Goal: Submit feedback/report problem: Submit feedback/report problem

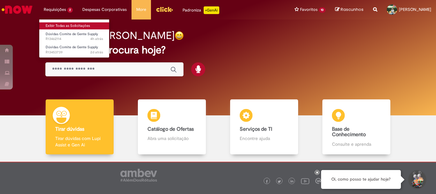
click at [69, 24] on link "Exibir Todas as Solicitações" at bounding box center [74, 25] width 70 height 7
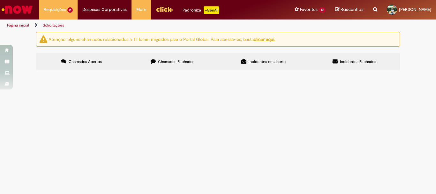
drag, startPoint x: 335, startPoint y: 123, endPoint x: 378, endPoint y: 128, distance: 43.0
click at [0, 0] on span "Pendente Usuário" at bounding box center [0, 0] width 0 height 0
click at [0, 0] on span "Dúvidas Comite de Gente Supply" at bounding box center [0, 0] width 0 height 0
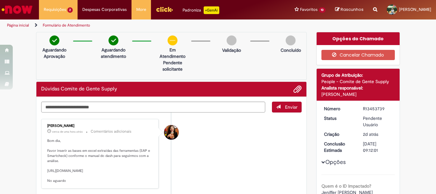
drag, startPoint x: 44, startPoint y: 169, endPoint x: 147, endPoint y: 169, distance: 103.7
click at [147, 169] on div "Tayna Marcia Teixeira Ferreira cerca de uma hora atrás cerca de uma hora atrás …" at bounding box center [100, 154] width 114 height 66
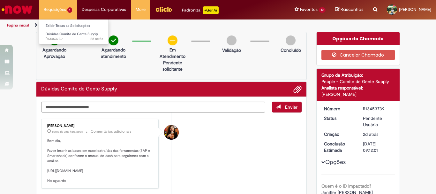
click at [58, 7] on li "Requisições 1 Exibir Todas as Solicitações Dúvidas Comite de Gente Supply 2d at…" at bounding box center [58, 9] width 38 height 19
click at [64, 23] on link "Exibir Todas as Solicitações" at bounding box center [74, 25] width 70 height 7
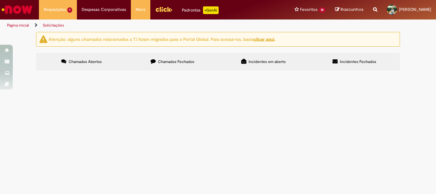
click at [172, 60] on span "Chamados Fechados" at bounding box center [176, 61] width 36 height 5
click at [0, 0] on span "Dúvidas Comite de Gente Supply" at bounding box center [0, 0] width 0 height 0
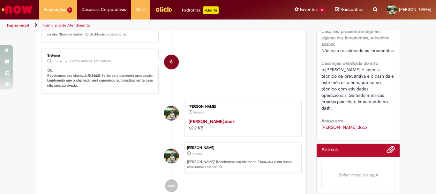
scroll to position [64, 0]
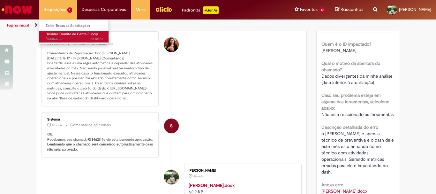
click at [64, 34] on span "Dúvidas Comite de Gente Supply" at bounding box center [72, 34] width 52 height 5
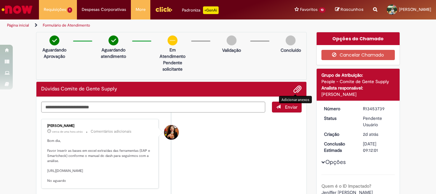
click at [299, 88] on button "Adicionar anexos" at bounding box center [297, 89] width 8 height 8
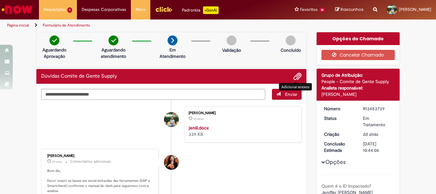
click at [293, 75] on span "Adicionar anexos" at bounding box center [297, 77] width 8 height 8
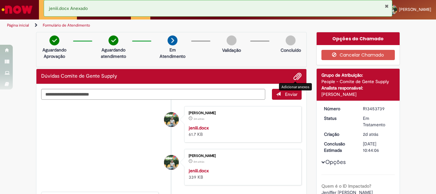
click at [20, 23] on link "Página inicial" at bounding box center [18, 25] width 22 height 5
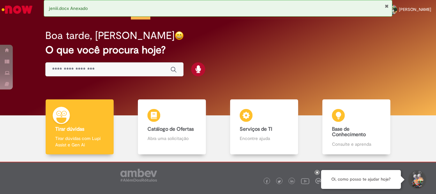
click at [35, 25] on div "Boa tarde, Mariana O que você procura hoje?" at bounding box center [218, 67] width 426 height 96
click at [21, 10] on img "Ir para a Homepage" at bounding box center [17, 9] width 33 height 13
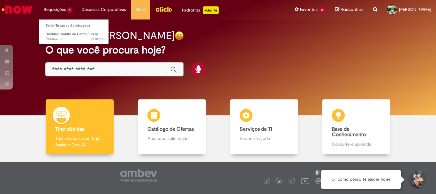
click at [61, 5] on li "Requisições 1 Exibir Todas as Solicitações Dúvidas Comite de Gente Supply 2d at…" at bounding box center [58, 9] width 38 height 19
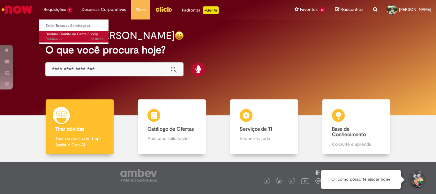
click at [64, 35] on span "Dúvidas Comite de Gente Supply" at bounding box center [72, 34] width 52 height 5
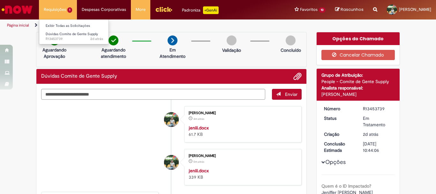
click at [66, 11] on li "Requisições 1 Exibir Todas as Solicitações Dúvidas Comite de Gente Supply 2d at…" at bounding box center [58, 9] width 38 height 19
click at [66, 21] on ul "Exibir Todas as Solicitações Dúvidas Comite de Gente Supply 2d atrás 2 dias atr…" at bounding box center [74, 31] width 70 height 25
click at [67, 25] on link "Exibir Todas as Solicitações" at bounding box center [74, 25] width 70 height 7
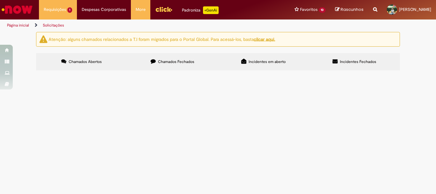
click at [167, 65] on label "Chamados Fechados" at bounding box center [172, 61] width 91 height 17
click at [0, 0] on span "Dúvidas Comite de Gente Supply" at bounding box center [0, 0] width 0 height 0
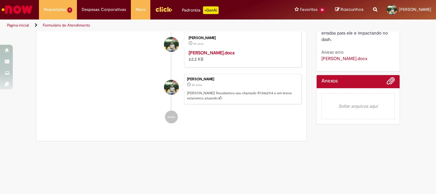
scroll to position [100, 0]
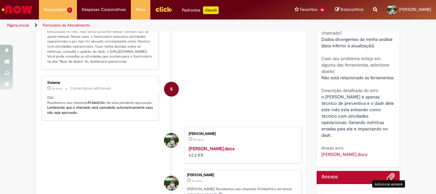
click at [389, 173] on span "Adicionar anexos" at bounding box center [391, 177] width 8 height 8
click at [391, 173] on span "Adicionar anexos" at bounding box center [391, 177] width 8 height 8
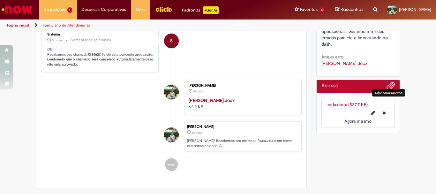
scroll to position [0, 0]
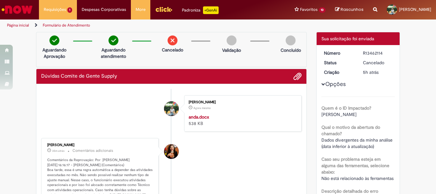
click at [299, 78] on button "Adicionar anexos" at bounding box center [297, 76] width 8 height 8
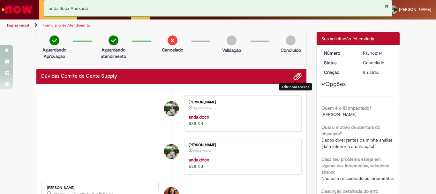
click at [27, 25] on link "Página inicial" at bounding box center [18, 25] width 22 height 5
click at [20, 5] on img "Ir para a Homepage" at bounding box center [17, 9] width 33 height 13
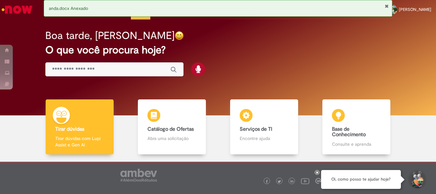
click at [100, 70] on input "Basta digitar aqui" at bounding box center [108, 69] width 112 height 7
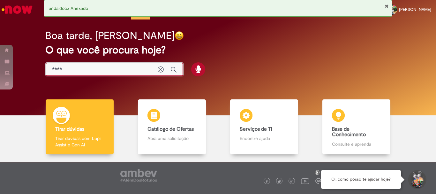
type input "*****"
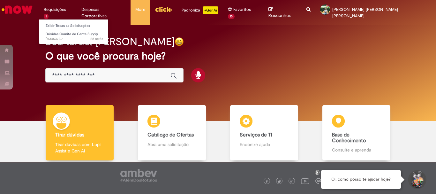
click at [66, 10] on li "Requisições 1 Exibir Todas as Solicitações Dúvidas Comite de Gente Supply 2d at…" at bounding box center [58, 9] width 38 height 19
click at [65, 26] on link "Exibir Todas as Solicitações" at bounding box center [74, 25] width 70 height 7
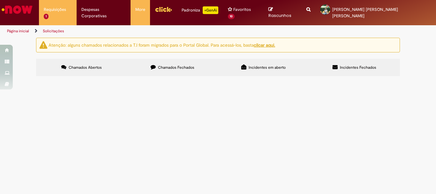
click at [161, 65] on span "Chamados Fechados" at bounding box center [176, 67] width 36 height 5
click at [0, 0] on td "Dúvidas Comite de Gente Supply" at bounding box center [0, 0] width 0 height 0
click at [0, 0] on span "Dúvidas Comite de Gente Supply" at bounding box center [0, 0] width 0 height 0
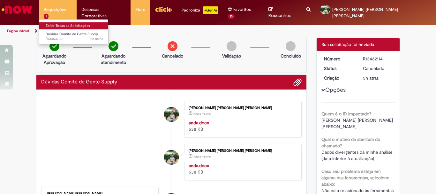
click at [56, 25] on link "Exibir Todas as Solicitações" at bounding box center [74, 25] width 70 height 7
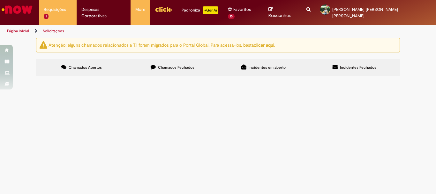
click at [21, 25] on li "Página inicial" at bounding box center [22, 31] width 35 height 12
click at [21, 28] on link "Página inicial" at bounding box center [18, 30] width 22 height 5
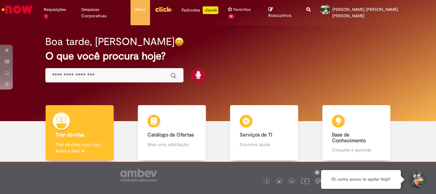
click at [103, 72] on input "Basta digitar aqui" at bounding box center [108, 75] width 112 height 7
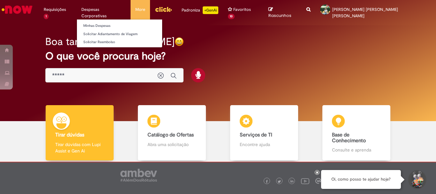
type input "*****"
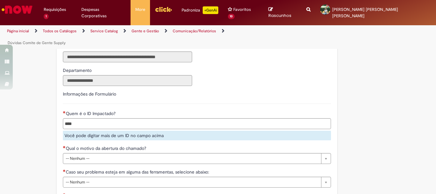
scroll to position [223, 0]
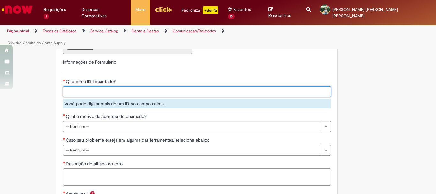
click at [91, 89] on input "Quem é o ID Impactado?" at bounding box center [210, 92] width 294 height 10
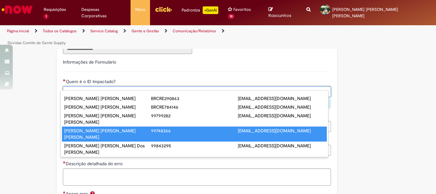
type input "**********"
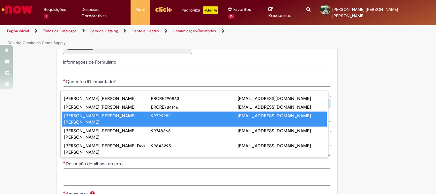
type input "**********"
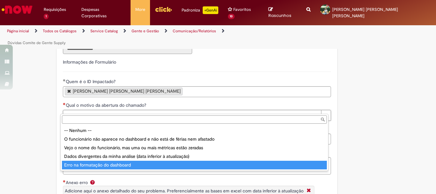
type input "**********"
select select "**********"
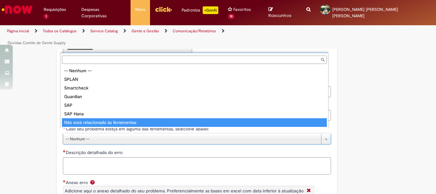
type input "**********"
select select "**********"
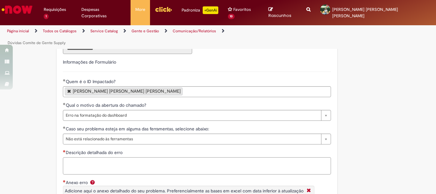
click at [88, 157] on textarea "Descrição detalhada do erro" at bounding box center [197, 165] width 268 height 17
click at [107, 157] on textarea "Descrição detalhada do erro" at bounding box center [197, 165] width 268 height 17
paste textarea "**********"
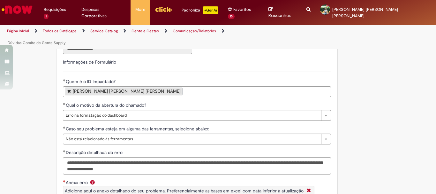
scroll to position [255, 0]
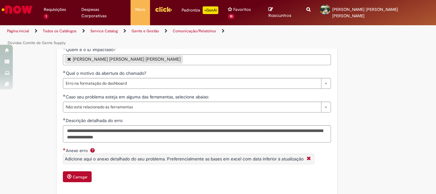
click at [82, 171] on button "Carregar" at bounding box center [77, 176] width 29 height 11
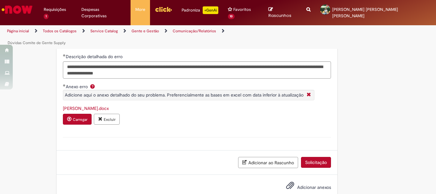
click at [314, 184] on span "Adicionar anexos" at bounding box center [314, 187] width 34 height 6
click at [0, 0] on input "Adicionar anexos" at bounding box center [0, 0] width 0 height 0
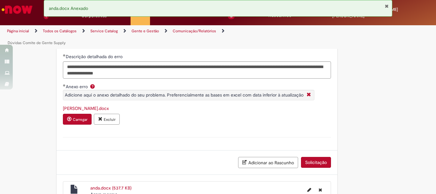
scroll to position [351, 0]
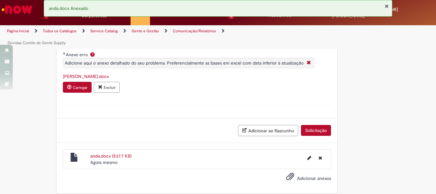
click at [313, 175] on span "Adicionar anexos" at bounding box center [314, 178] width 34 height 6
click at [0, 0] on input "Adicionar anexos" at bounding box center [0, 0] width 0 height 0
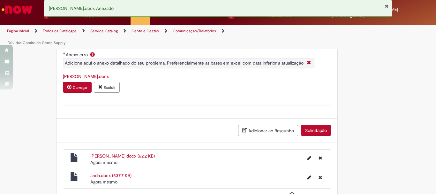
scroll to position [287, 0]
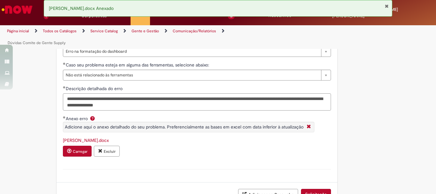
click at [207, 102] on textarea "**********" at bounding box center [197, 101] width 268 height 17
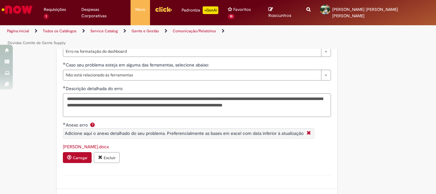
drag, startPoint x: 78, startPoint y: 108, endPoint x: 112, endPoint y: 64, distance: 54.8
click at [78, 105] on textarea "**********" at bounding box center [197, 105] width 268 height 24
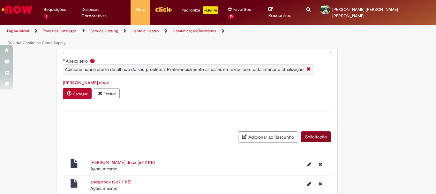
type textarea "**********"
click at [321, 134] on button "Solicitação" at bounding box center [316, 136] width 30 height 11
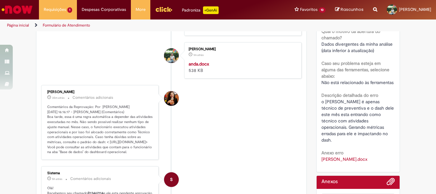
scroll to position [128, 0]
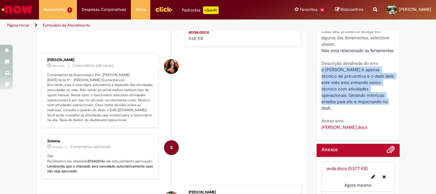
drag, startPoint x: 365, startPoint y: 102, endPoint x: 317, endPoint y: 68, distance: 58.3
click at [317, 68] on div "Número R13462114 Status Cancelado Criação 5h atrás 5 horas atrás Opções Quem é …" at bounding box center [357, 28] width 83 height 222
copy span "[PERSON_NAME] é apenas técnico de preventiva e o dash dele este mês esta entran…"
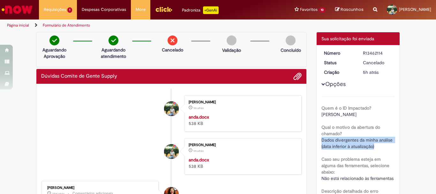
drag, startPoint x: 372, startPoint y: 146, endPoint x: 314, endPoint y: 140, distance: 58.4
click at [316, 140] on div "Número R13462114 Status Cancelado Criação 5h atrás 5 horas atrás Opções Quem é …" at bounding box center [357, 156] width 83 height 222
copy span "Dados divergentes da minha análise (data inferior à atualização)"
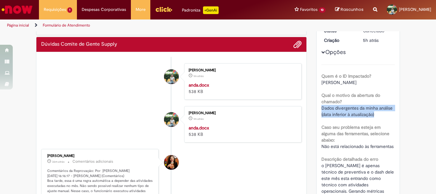
scroll to position [96, 0]
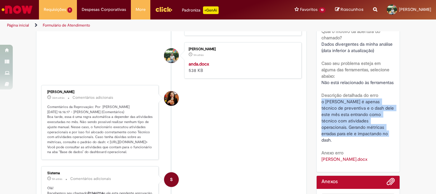
drag, startPoint x: 369, startPoint y: 133, endPoint x: 315, endPoint y: 101, distance: 62.0
click at [316, 101] on div "Número R13462114 Status Cancelado Criação 5h atrás 5 horas atrás Opções Quem é …" at bounding box center [357, 60] width 83 height 222
copy span "[PERSON_NAME] é apenas técnico de preventiva e o dash dele este mês esta entran…"
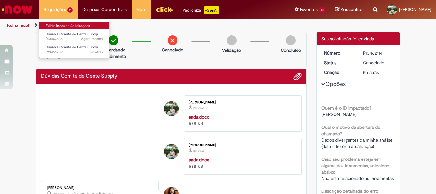
click at [54, 24] on link "Exibir Todas as Solicitações" at bounding box center [74, 25] width 70 height 7
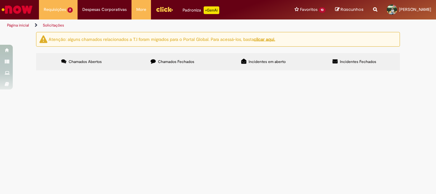
click at [0, 0] on span "Dúvidas Comite de Gente Supply" at bounding box center [0, 0] width 0 height 0
